Goal: Information Seeking & Learning: Learn about a topic

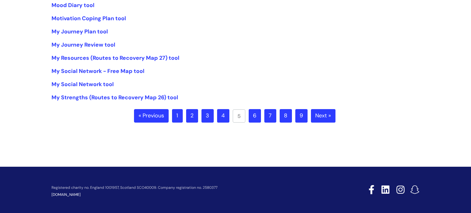
scroll to position [187, 0]
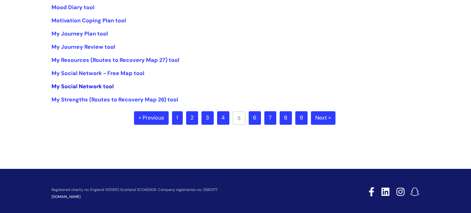
click at [99, 86] on link "My Social Network tool" at bounding box center [83, 86] width 62 height 7
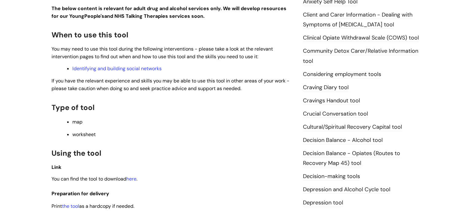
scroll to position [275, 0]
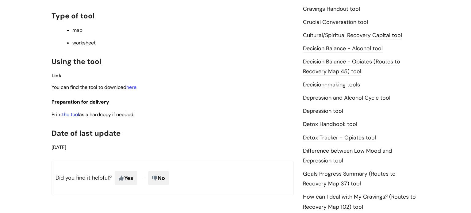
click at [74, 117] on link "the tool" at bounding box center [70, 114] width 17 height 6
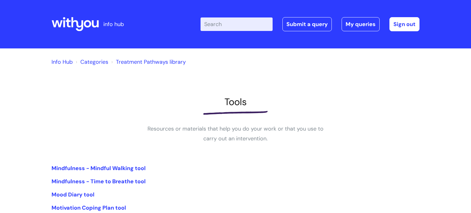
scroll to position [187, 0]
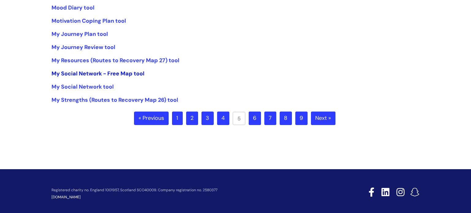
click at [117, 72] on link "My Social Network - Free Map tool" at bounding box center [98, 73] width 93 height 7
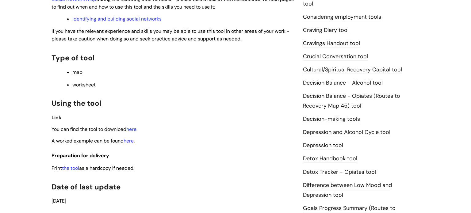
scroll to position [313, 0]
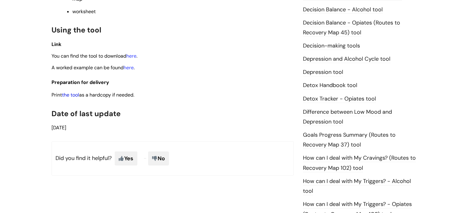
click at [74, 97] on link "the tool" at bounding box center [70, 95] width 17 height 6
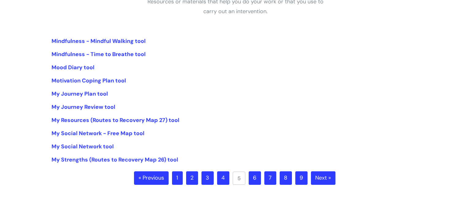
scroll to position [128, 0]
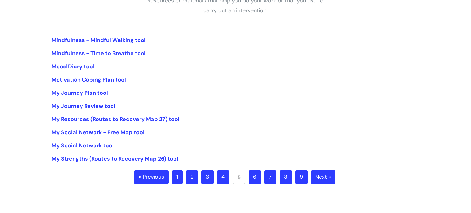
click at [155, 176] on link "« Previous" at bounding box center [151, 177] width 35 height 13
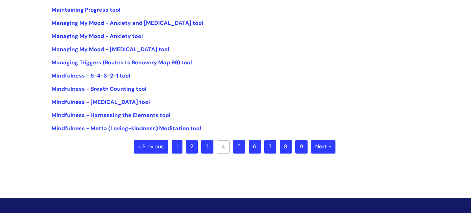
scroll to position [157, 0]
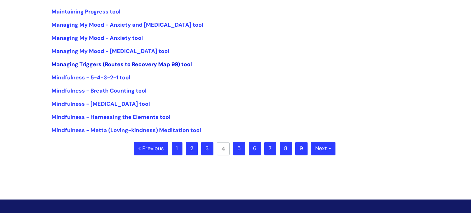
click at [177, 61] on link "Managing Triggers (Routes to Recovery Map 99) tool" at bounding box center [122, 64] width 140 height 7
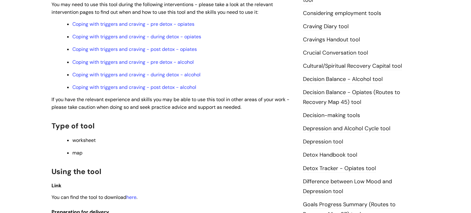
scroll to position [249, 0]
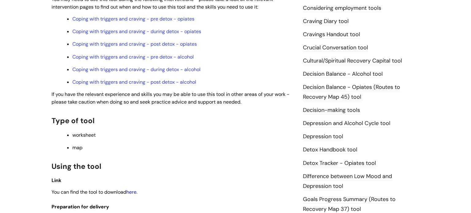
click at [134, 195] on link "here" at bounding box center [131, 192] width 10 height 6
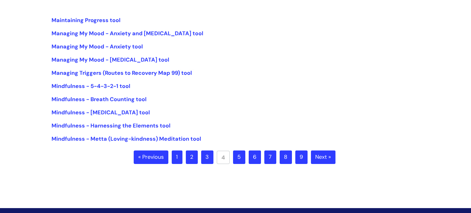
scroll to position [148, 0]
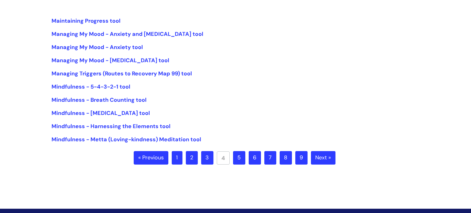
click at [100, 16] on li "Maintaining Progress tool" at bounding box center [236, 21] width 368 height 10
click at [100, 20] on link "Maintaining Progress tool" at bounding box center [86, 20] width 69 height 7
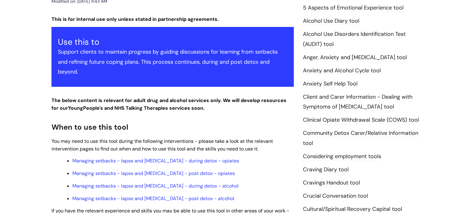
scroll to position [239, 0]
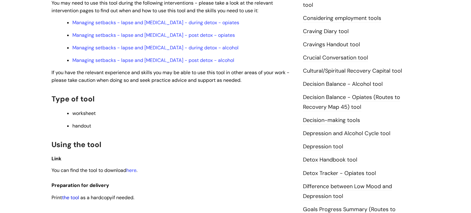
click at [71, 200] on link "the tool" at bounding box center [70, 197] width 17 height 6
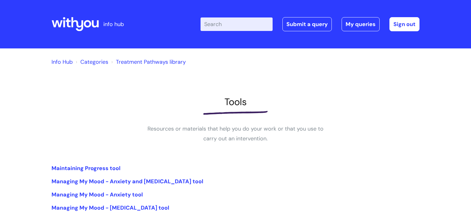
scroll to position [148, 0]
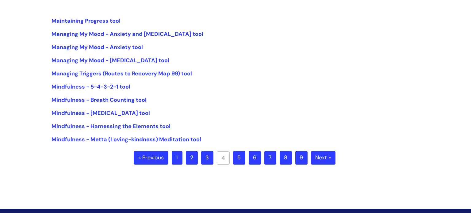
click at [152, 160] on link "« Previous" at bounding box center [151, 157] width 35 height 13
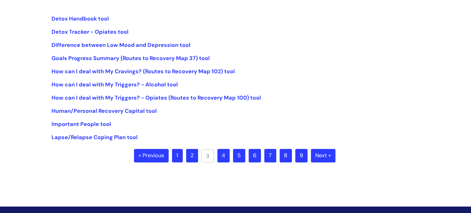
scroll to position [148, 0]
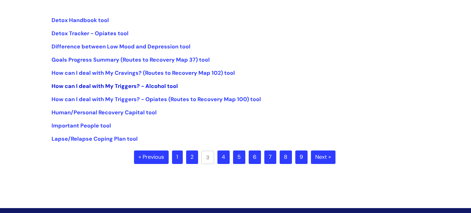
click at [134, 87] on link "How can I deal with My Triggers? - Alcohol tool" at bounding box center [115, 86] width 126 height 7
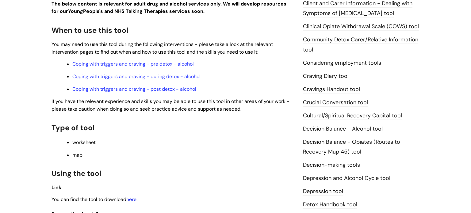
scroll to position [198, 0]
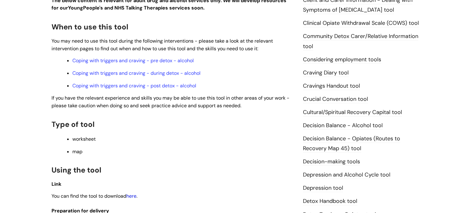
click at [132, 198] on link "here" at bounding box center [131, 196] width 10 height 6
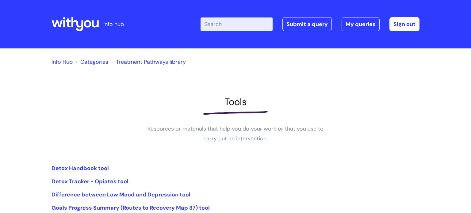
scroll to position [148, 0]
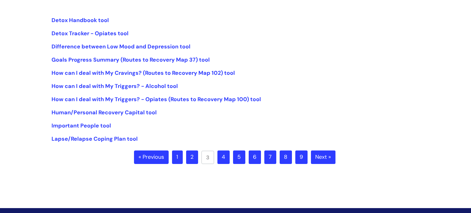
click at [155, 159] on link "« Previous" at bounding box center [151, 157] width 35 height 13
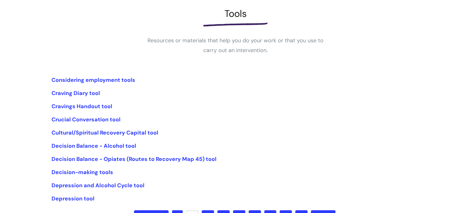
scroll to position [113, 0]
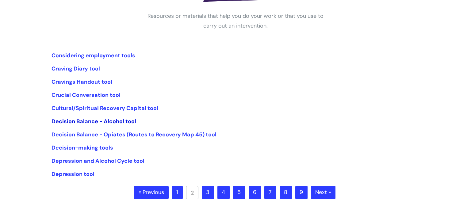
click at [123, 121] on link "Decision Balance - Alcohol tool" at bounding box center [94, 121] width 85 height 7
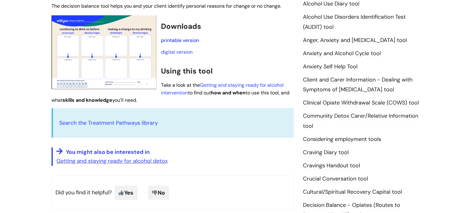
scroll to position [119, 0]
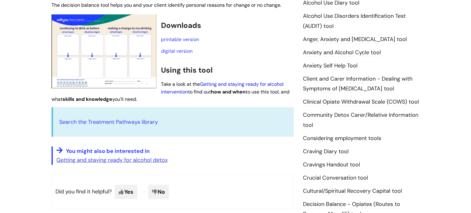
click at [241, 83] on link "Getting and staying ready for alcohol intervention" at bounding box center [222, 88] width 123 height 14
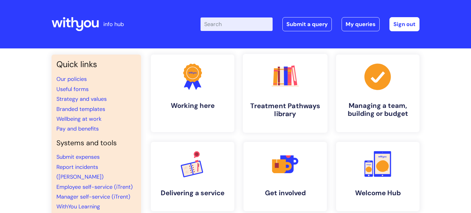
click at [271, 114] on h4 "Treatment Pathways library" at bounding box center [285, 110] width 75 height 17
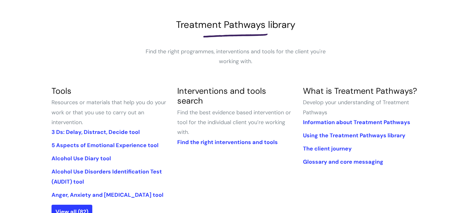
scroll to position [126, 0]
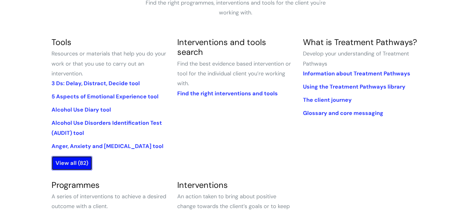
click at [80, 163] on link "View all (82)" at bounding box center [72, 163] width 41 height 14
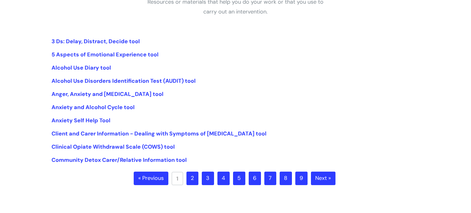
scroll to position [128, 0]
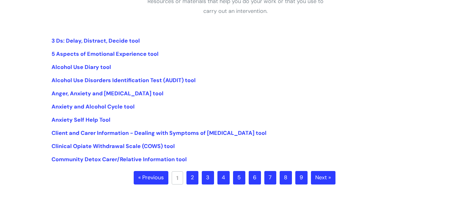
click at [321, 179] on link "Next »" at bounding box center [323, 177] width 25 height 13
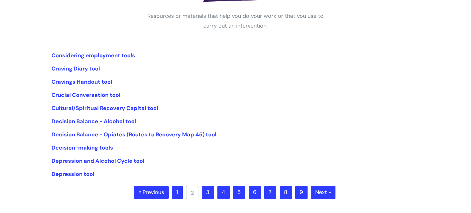
scroll to position [117, 0]
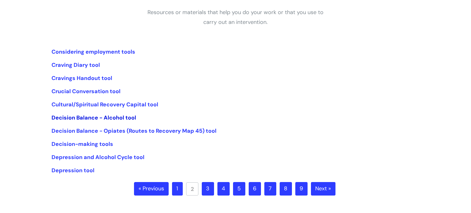
click at [125, 118] on link "Decision Balance - Alcohol tool" at bounding box center [94, 117] width 85 height 7
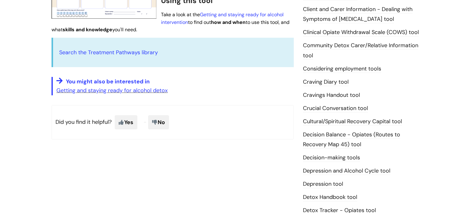
scroll to position [179, 0]
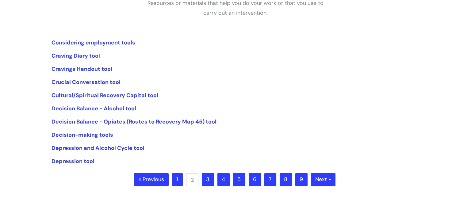
scroll to position [129, 0]
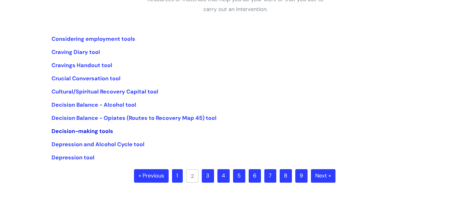
click at [94, 129] on link "Decision-making tools" at bounding box center [83, 131] width 62 height 7
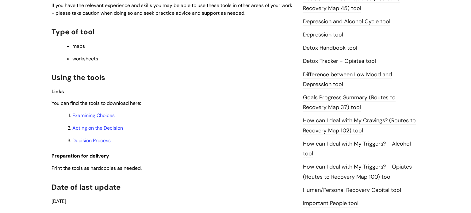
scroll to position [336, 0]
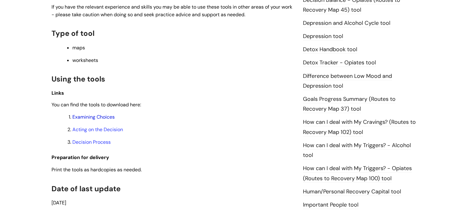
click at [104, 120] on link "Examining Choices" at bounding box center [93, 117] width 42 height 6
click at [90, 133] on link "Acting on the Decision" at bounding box center [97, 129] width 51 height 6
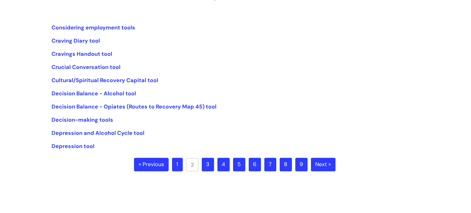
scroll to position [142, 0]
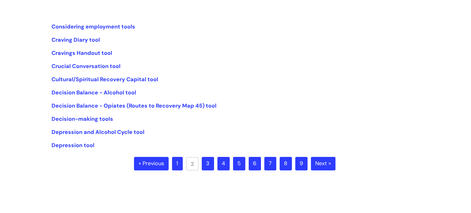
click at [325, 164] on link "Next »" at bounding box center [323, 163] width 25 height 13
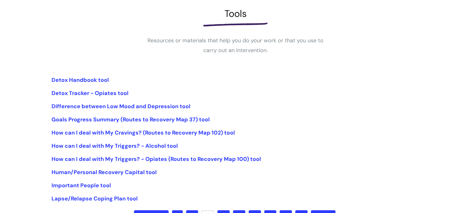
scroll to position [91, 0]
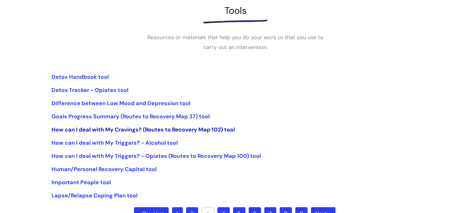
click at [210, 131] on link "How can I deal with My Cravings? (Routes to Recovery Map 102) tool" at bounding box center [143, 129] width 183 height 7
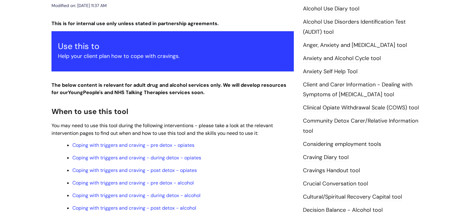
scroll to position [215, 0]
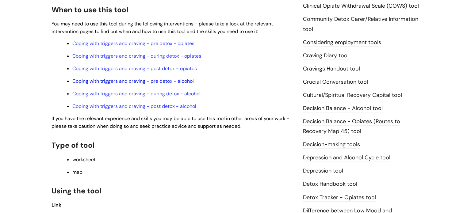
click at [175, 83] on link "Coping with triggers and craving - pre detox - alcohol" at bounding box center [132, 81] width 121 height 6
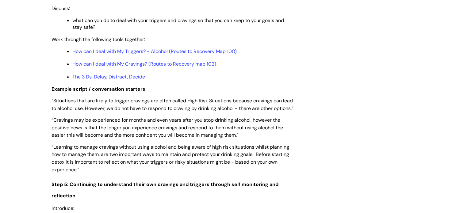
scroll to position [1110, 0]
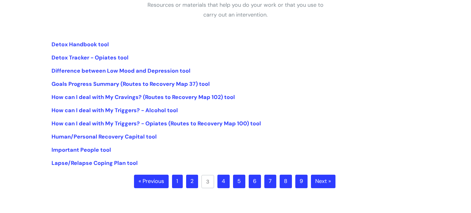
scroll to position [125, 0]
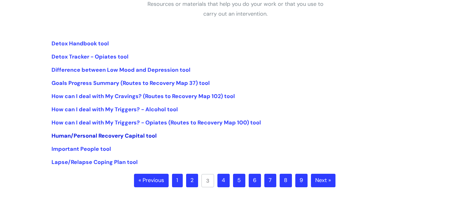
click at [115, 136] on link "Human/Personal Recovery Capital tool" at bounding box center [104, 135] width 105 height 7
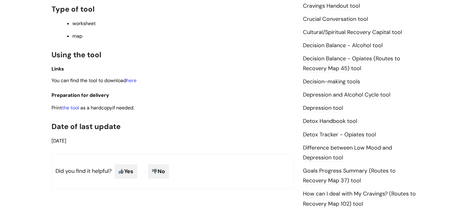
scroll to position [267, 0]
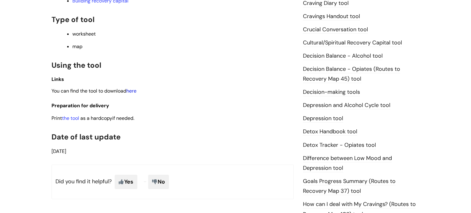
click at [133, 92] on link "here" at bounding box center [131, 91] width 10 height 6
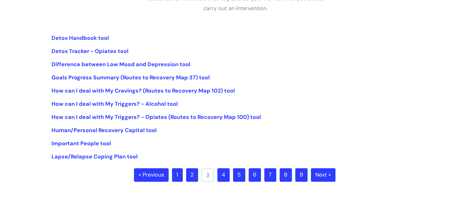
scroll to position [133, 0]
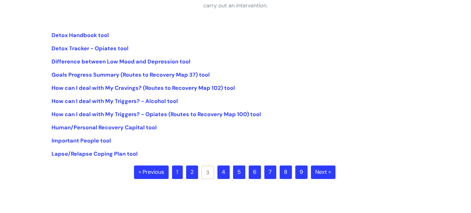
click at [324, 175] on link "Next »" at bounding box center [323, 172] width 25 height 13
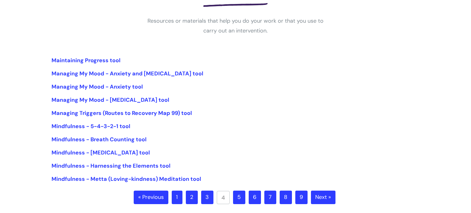
scroll to position [120, 0]
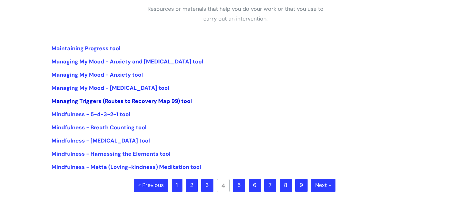
click at [184, 99] on link "Managing Triggers (Routes to Recovery Map 99) tool" at bounding box center [122, 101] width 140 height 7
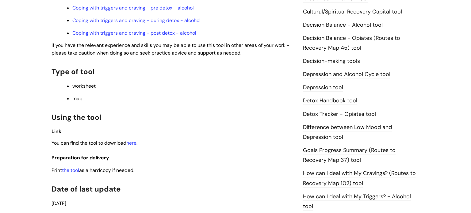
scroll to position [299, 0]
click at [132, 142] on p "You can find the tool to download here ." at bounding box center [173, 143] width 242 height 8
click at [132, 145] on link "here" at bounding box center [131, 142] width 10 height 6
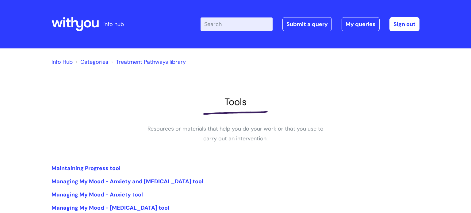
scroll to position [120, 0]
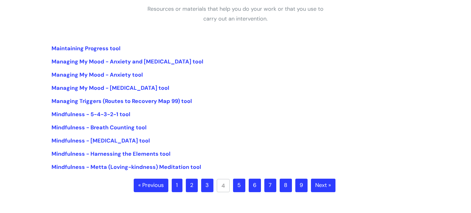
click at [332, 185] on link "Next »" at bounding box center [323, 185] width 25 height 13
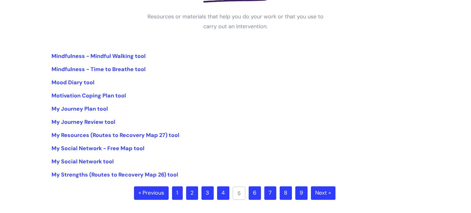
scroll to position [113, 0]
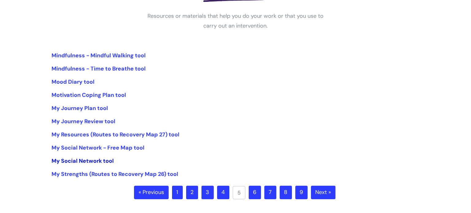
click at [110, 162] on link "My Social Network tool" at bounding box center [83, 160] width 62 height 7
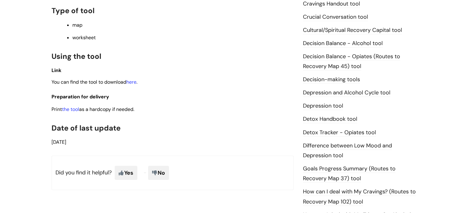
scroll to position [304, 0]
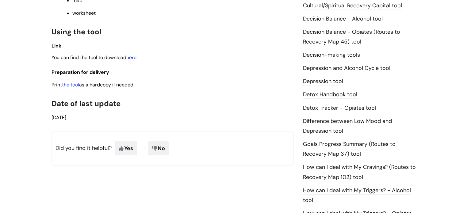
click at [131, 61] on link "here" at bounding box center [131, 57] width 10 height 6
click at [69, 87] on link "the tool" at bounding box center [70, 85] width 17 height 6
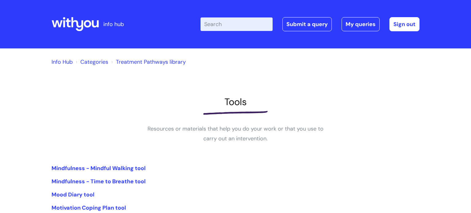
scroll to position [113, 0]
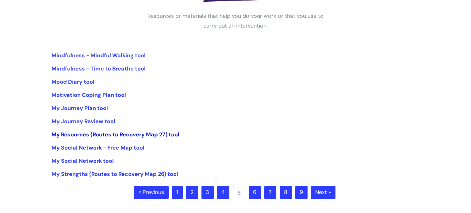
click at [141, 134] on link "My Resources (Routes to Recovery Map 27) tool" at bounding box center [116, 134] width 128 height 7
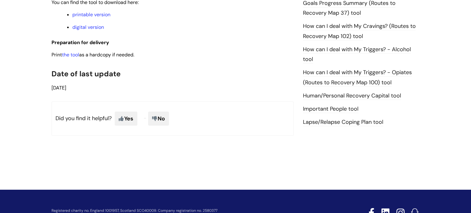
scroll to position [443, 0]
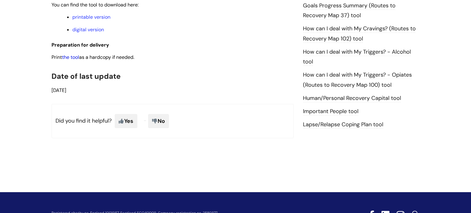
click at [70, 60] on link "the tool" at bounding box center [70, 57] width 17 height 6
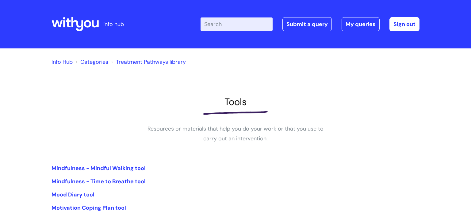
scroll to position [113, 0]
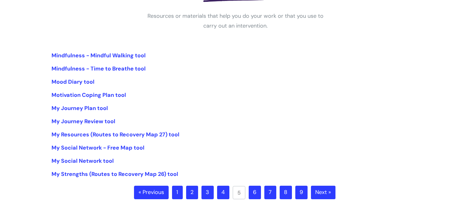
click at [324, 193] on link "Next »" at bounding box center [323, 192] width 25 height 13
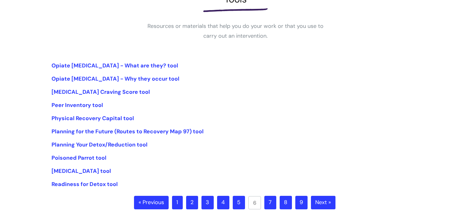
scroll to position [104, 0]
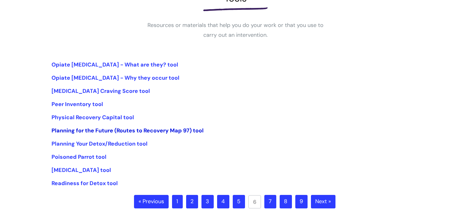
click at [162, 130] on link "Planning for the Future (Routes to Recovery Map 97) tool" at bounding box center [128, 130] width 152 height 7
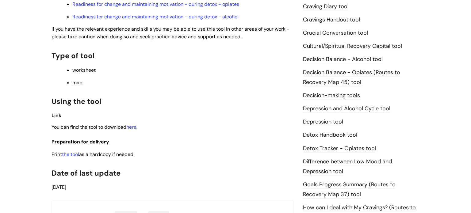
scroll to position [308, 0]
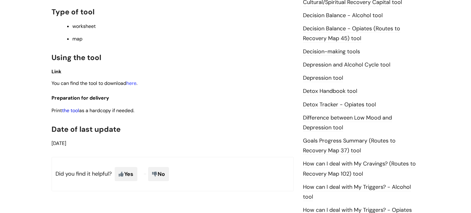
click at [72, 113] on link "the tool" at bounding box center [70, 110] width 17 height 6
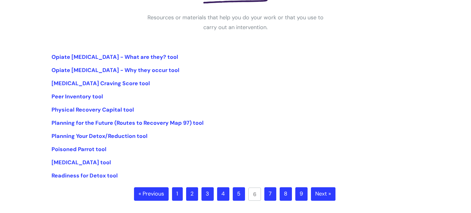
scroll to position [114, 0]
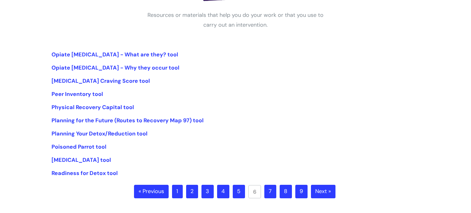
click at [320, 193] on link "Next »" at bounding box center [323, 191] width 25 height 13
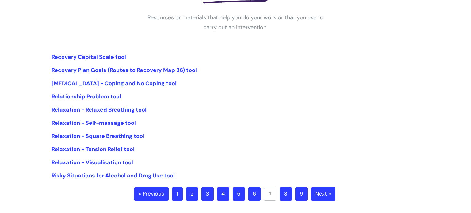
scroll to position [112, 0]
click at [97, 56] on link "Recovery Capital Scale tool" at bounding box center [89, 56] width 75 height 7
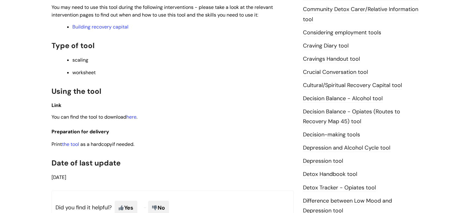
scroll to position [226, 0]
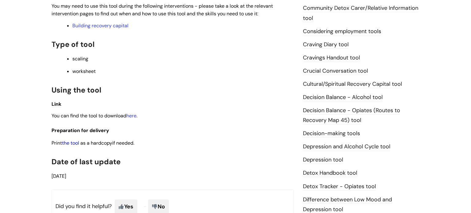
click at [71, 144] on link "the tool" at bounding box center [70, 143] width 17 height 6
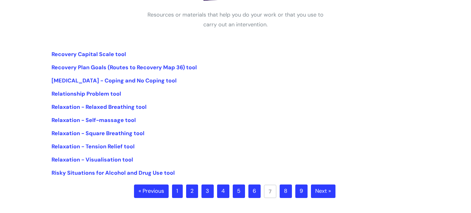
scroll to position [118, 0]
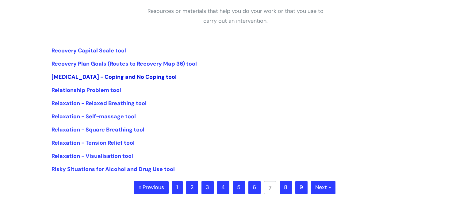
click at [137, 77] on link "[MEDICAL_DATA] - Coping and No Coping tool" at bounding box center [114, 76] width 125 height 7
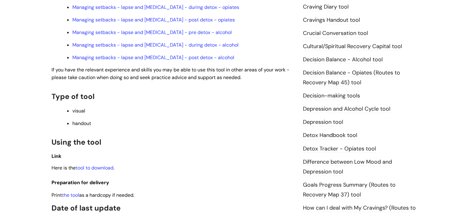
scroll to position [267, 0]
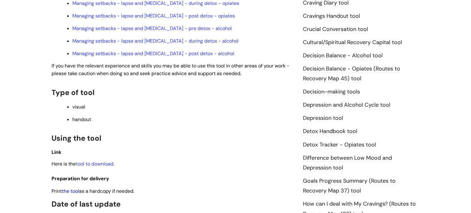
click at [64, 188] on link "the tool" at bounding box center [70, 191] width 17 height 6
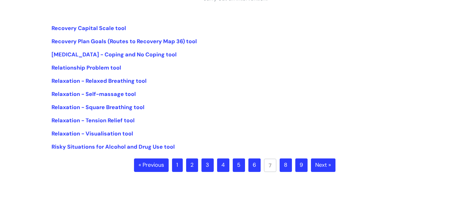
scroll to position [141, 0]
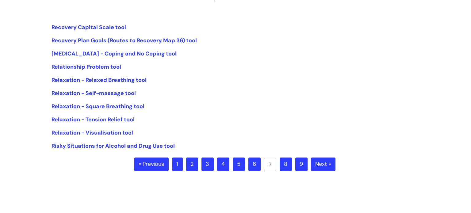
click at [323, 163] on link "Next »" at bounding box center [323, 164] width 25 height 13
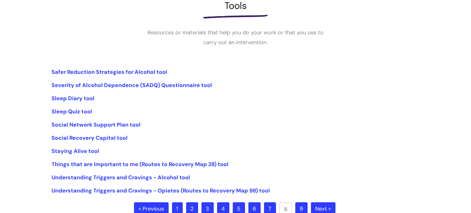
scroll to position [97, 0]
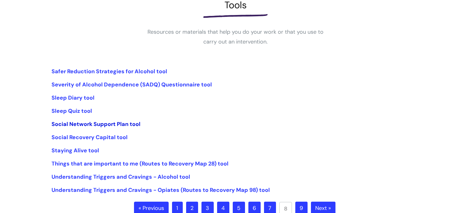
click at [94, 123] on link "Social Network Support Plan tool" at bounding box center [96, 124] width 89 height 7
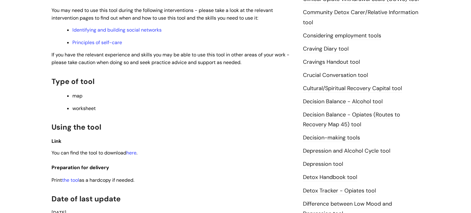
scroll to position [265, 0]
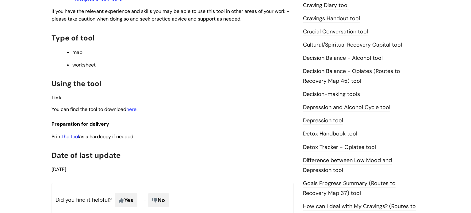
click at [79, 138] on link "the tool" at bounding box center [70, 136] width 17 height 6
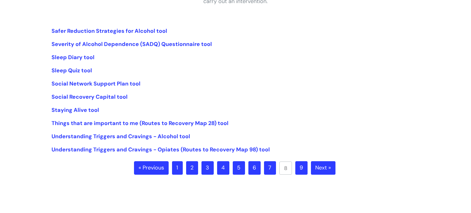
scroll to position [141, 0]
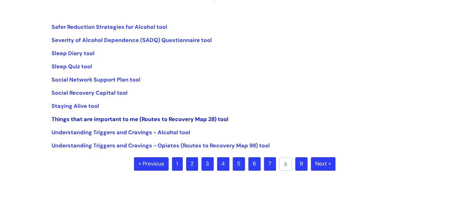
click at [148, 121] on link "Things that are important to me (Routes to Recovery Map 28) tool" at bounding box center [140, 119] width 177 height 7
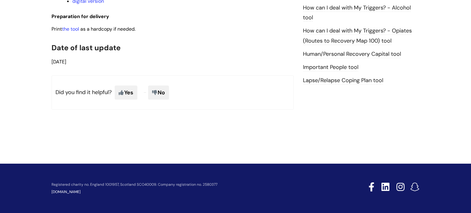
scroll to position [485, 0]
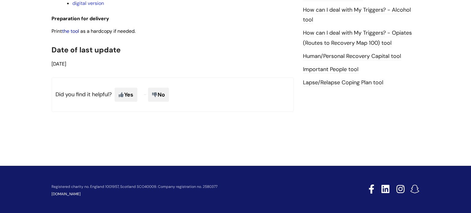
click at [76, 33] on link "the tool" at bounding box center [70, 31] width 17 height 6
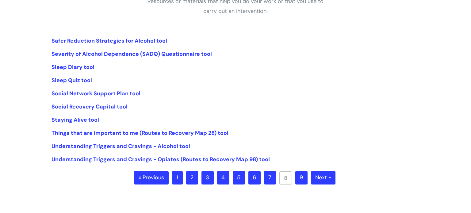
scroll to position [126, 0]
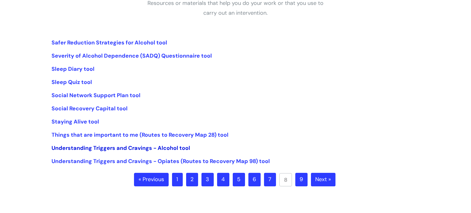
click at [148, 150] on link "Understanding Triggers and Cravings - Alcohol tool" at bounding box center [121, 147] width 139 height 7
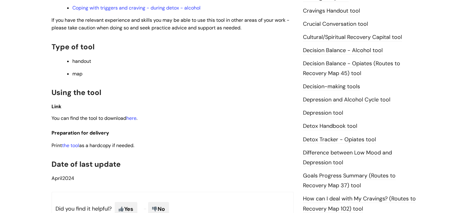
scroll to position [273, 0]
click at [71, 148] on link "the tool" at bounding box center [70, 145] width 17 height 6
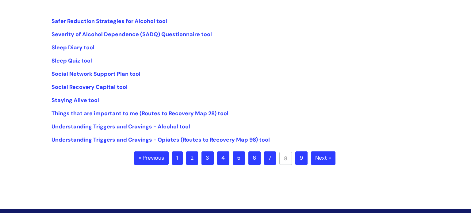
scroll to position [148, 0]
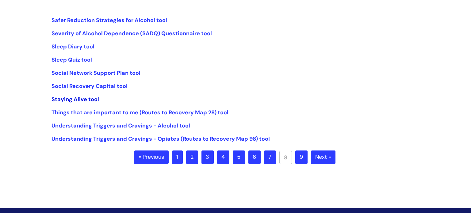
click at [82, 99] on link "Staying Alive tool" at bounding box center [76, 99] width 48 height 7
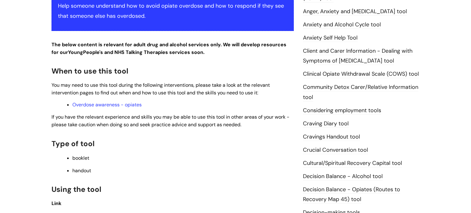
scroll to position [263, 0]
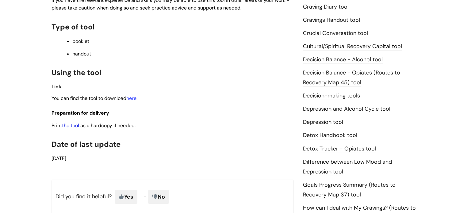
click at [73, 127] on link "the tool" at bounding box center [70, 125] width 17 height 6
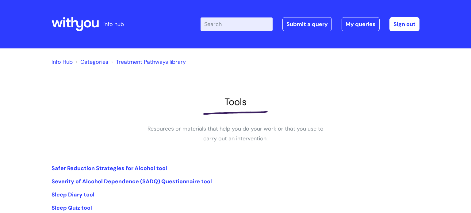
scroll to position [148, 0]
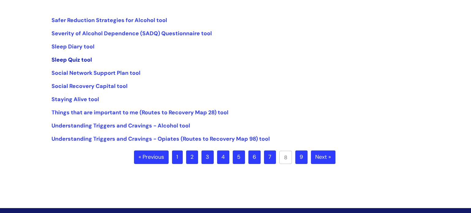
click at [84, 60] on link "Sleep Quiz tool" at bounding box center [72, 59] width 40 height 7
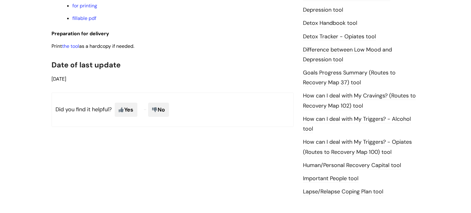
scroll to position [375, 0]
click at [75, 48] on link "the tool" at bounding box center [70, 46] width 17 height 6
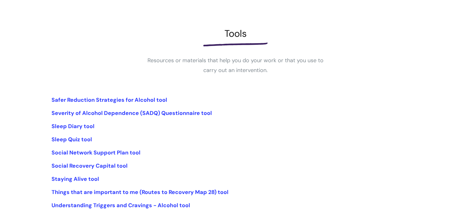
scroll to position [71, 0]
